Goal: Task Accomplishment & Management: Complete application form

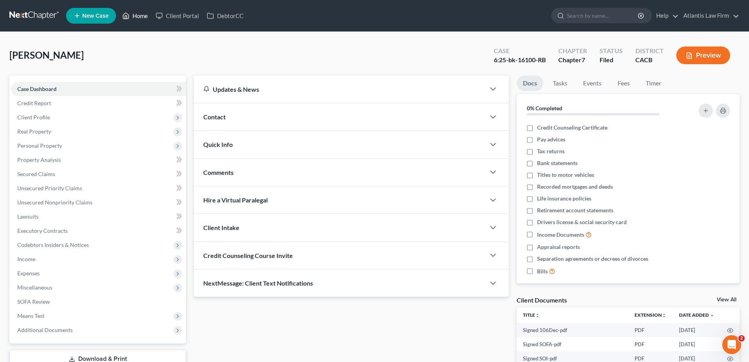
click at [152, 18] on link "Home" at bounding box center [134, 16] width 33 height 14
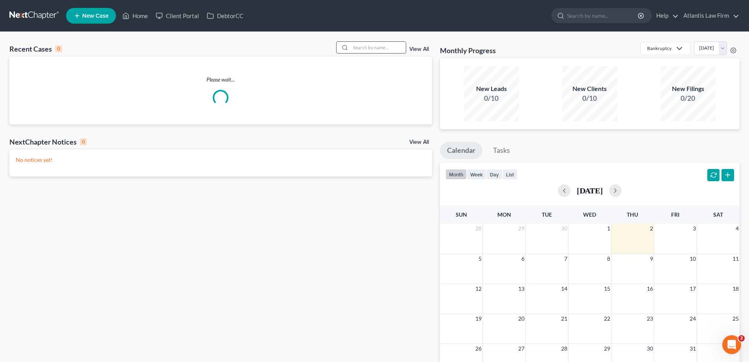
click at [351, 53] on input "search" at bounding box center [378, 47] width 55 height 11
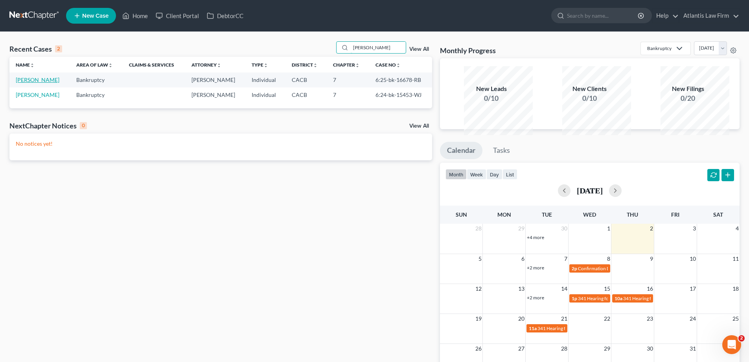
type input "[PERSON_NAME]"
click at [35, 83] on link "[PERSON_NAME]" at bounding box center [38, 79] width 44 height 7
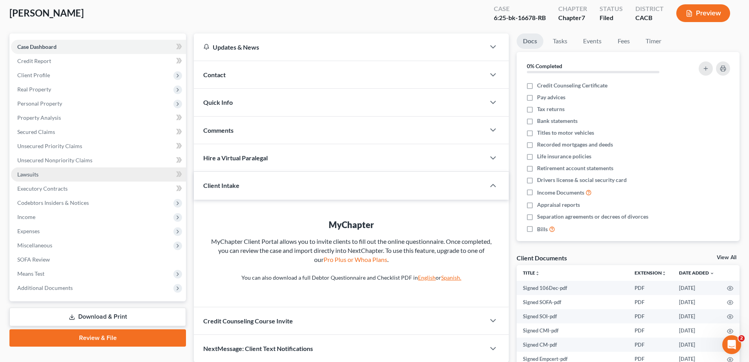
scroll to position [118, 0]
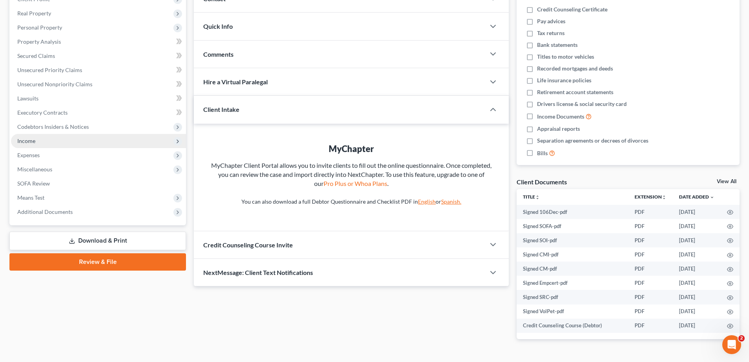
click at [52, 148] on span "Income" at bounding box center [98, 141] width 175 height 14
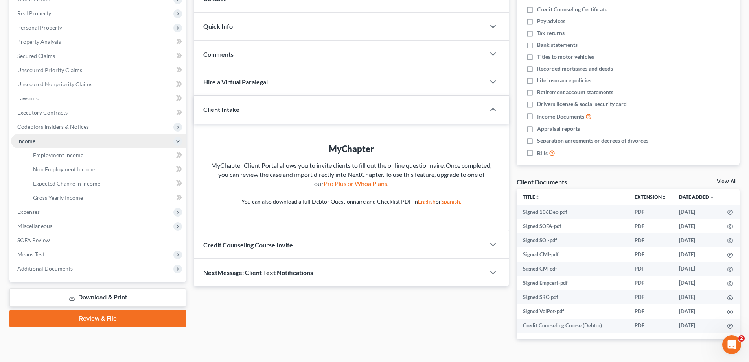
click at [35, 144] on span "Income" at bounding box center [26, 140] width 18 height 7
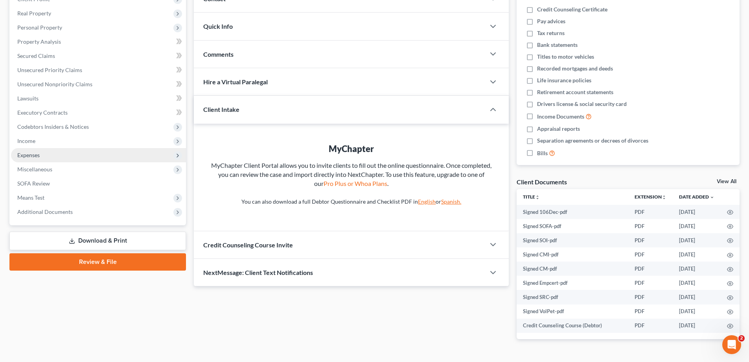
click at [43, 162] on span "Expenses" at bounding box center [98, 155] width 175 height 14
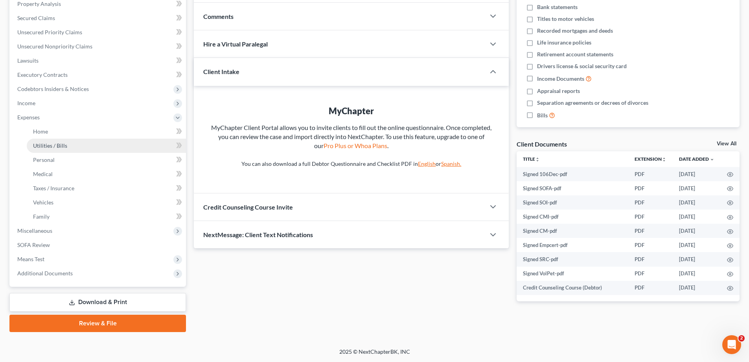
scroll to position [236, 0]
click at [69, 223] on link "Family" at bounding box center [106, 216] width 159 height 14
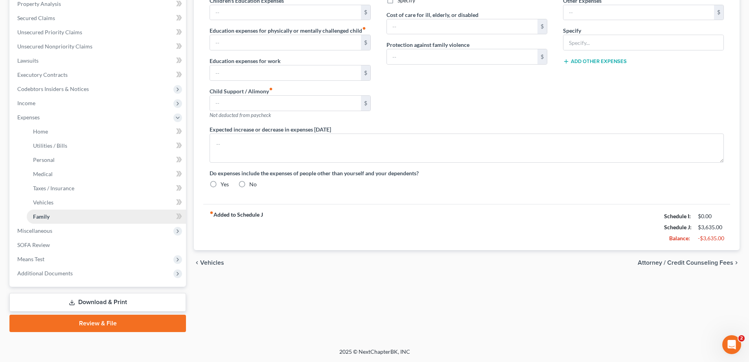
type input "0.00"
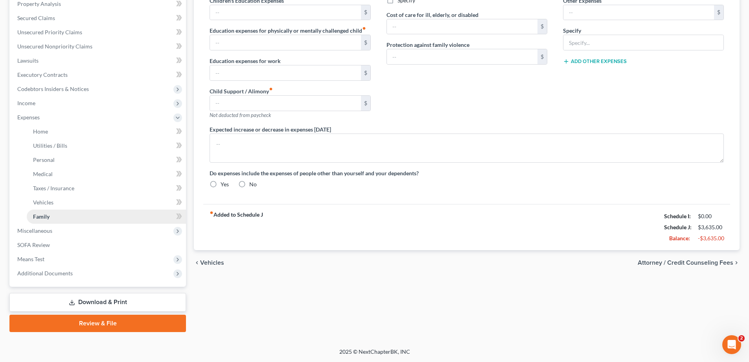
type input "0.00"
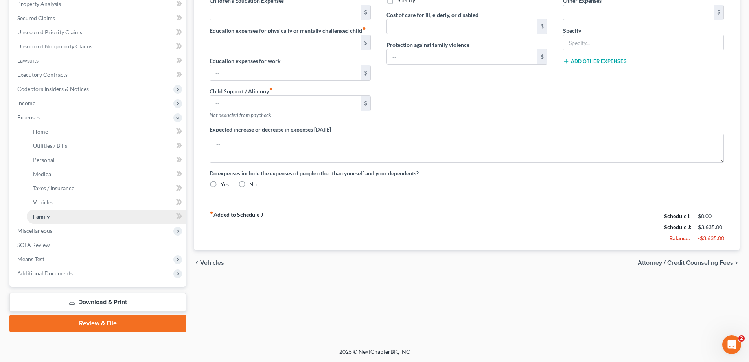
radio input "true"
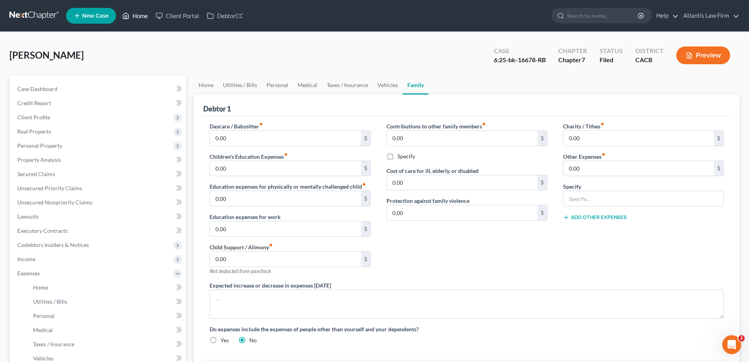
click at [152, 18] on link "Home" at bounding box center [134, 16] width 33 height 14
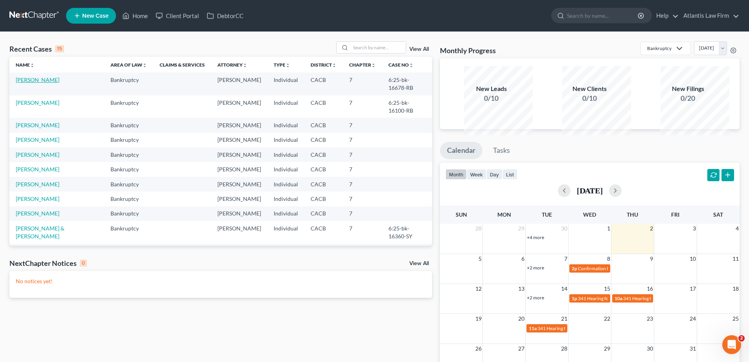
click at [30, 83] on link "[PERSON_NAME]" at bounding box center [38, 79] width 44 height 7
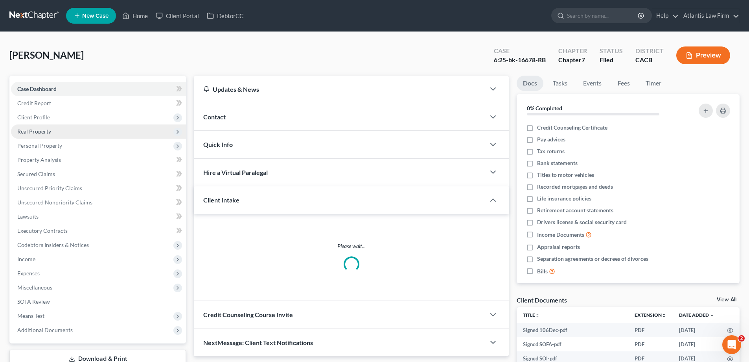
click at [51, 135] on span "Real Property" at bounding box center [34, 131] width 34 height 7
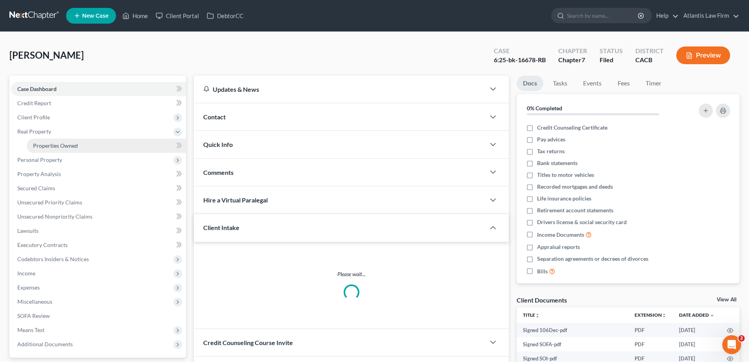
click at [62, 149] on span "Properties Owned" at bounding box center [55, 145] width 45 height 7
